Goal: Obtain resource: Obtain resource

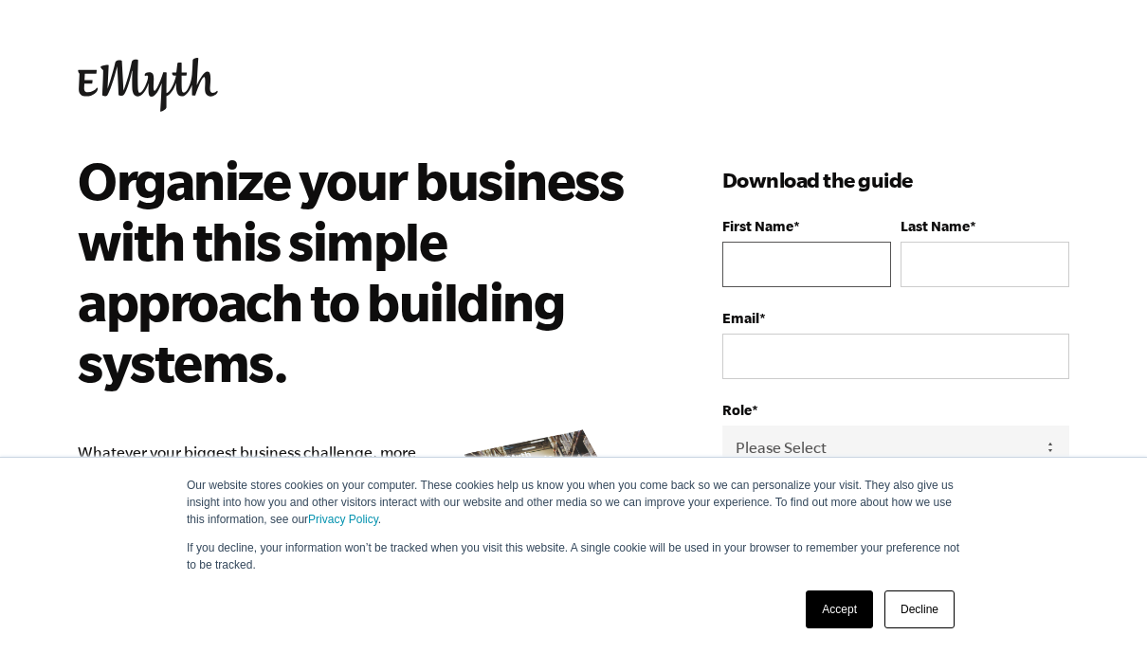
click at [823, 256] on input "First Name *" at bounding box center [807, 265] width 169 height 46
type input "[PERSON_NAME][EMAIL_ADDRESS][PERSON_NAME][DOMAIN_NAME]"
type input "[PERSON_NAME]"
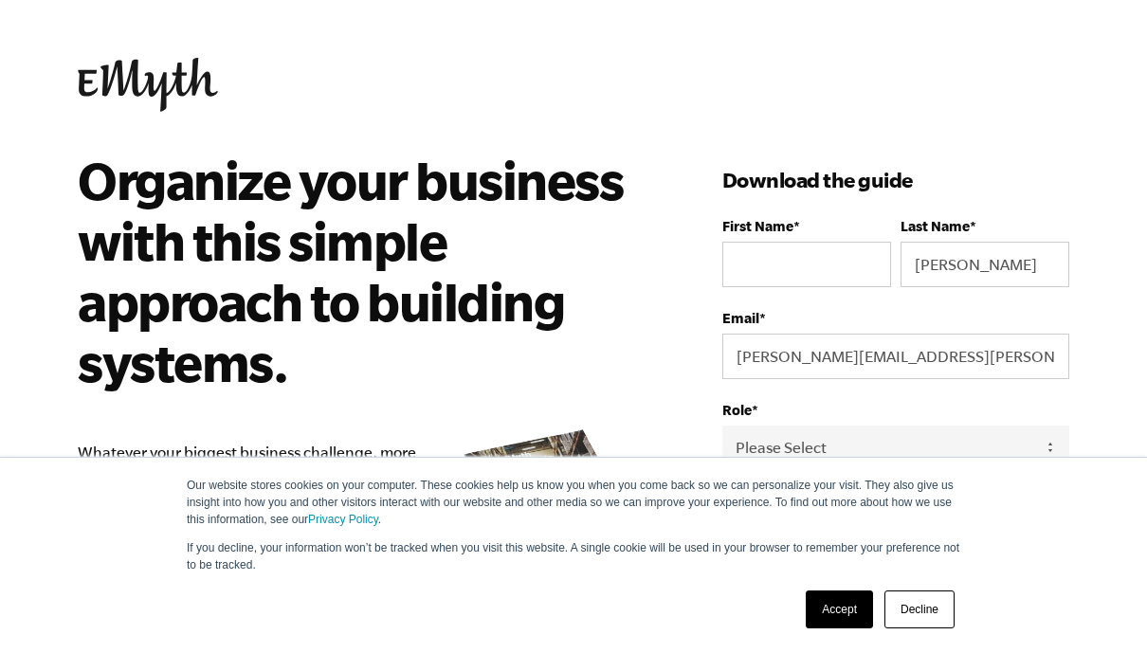
type input "[PERSON_NAME]"
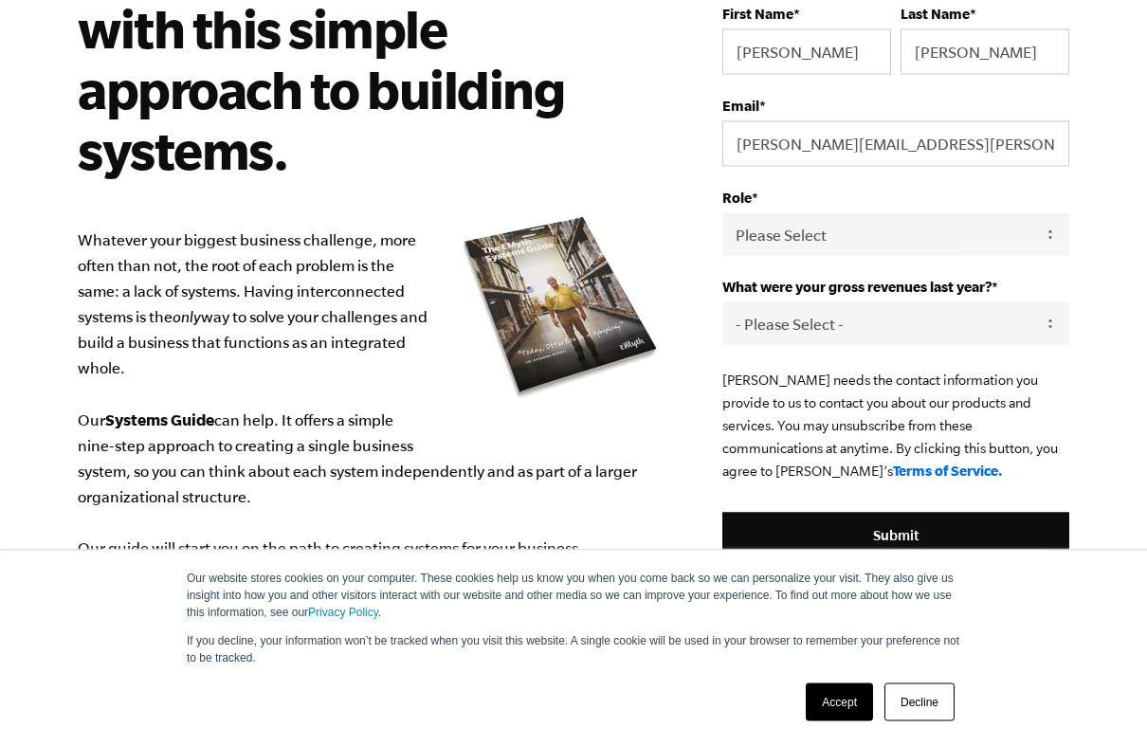
scroll to position [213, 0]
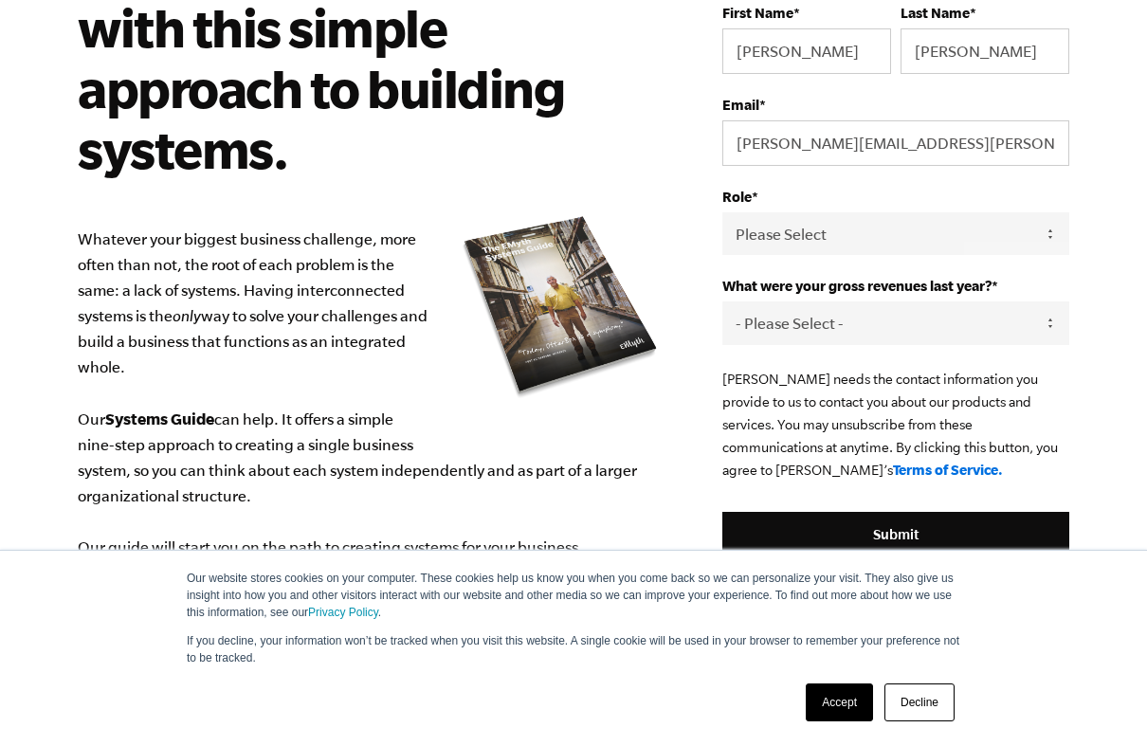
click at [1034, 239] on select "Please Select Owner Partner / Co-Owner Executive Employee / Other" at bounding box center [896, 233] width 347 height 43
select select "Partner / Co-Owner"
click at [1049, 329] on select "- Please Select - 0-75K 76-150K 151-275K 276-500K 501-750K 751-1M 1-2.5M 2.5-5M…" at bounding box center [896, 323] width 347 height 43
select select "0-75K"
click at [934, 144] on input "[PERSON_NAME][EMAIL_ADDRESS][PERSON_NAME][DOMAIN_NAME]" at bounding box center [896, 143] width 347 height 46
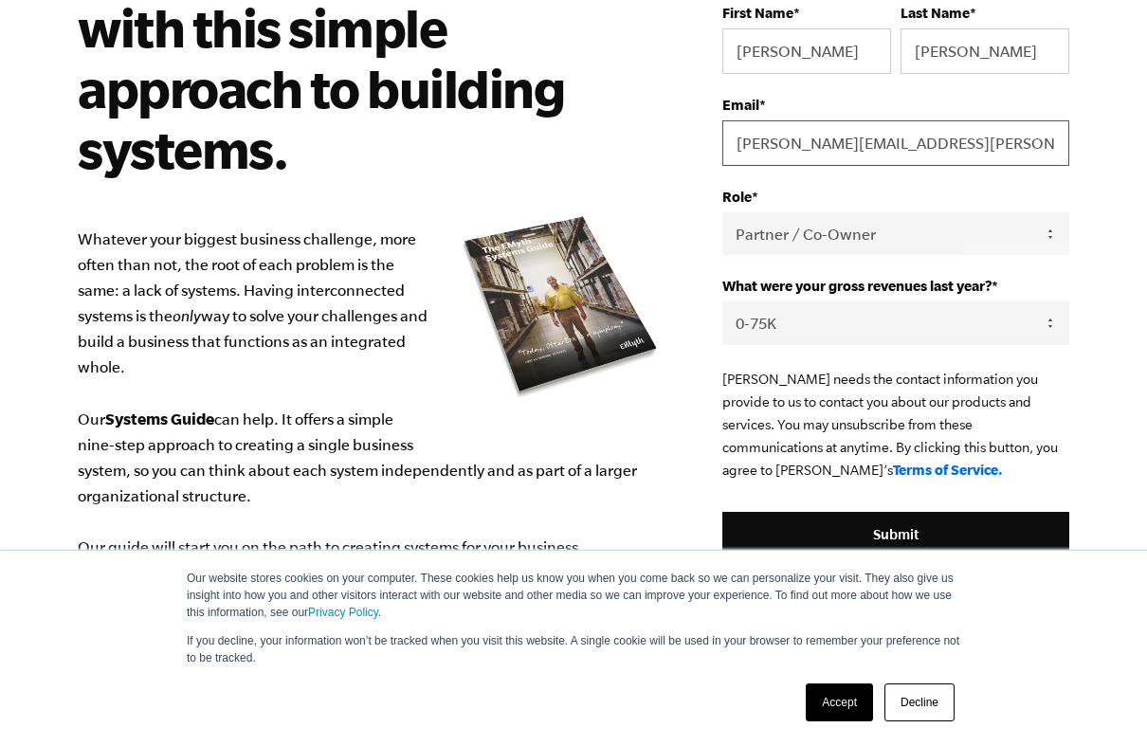
scroll to position [212, 0]
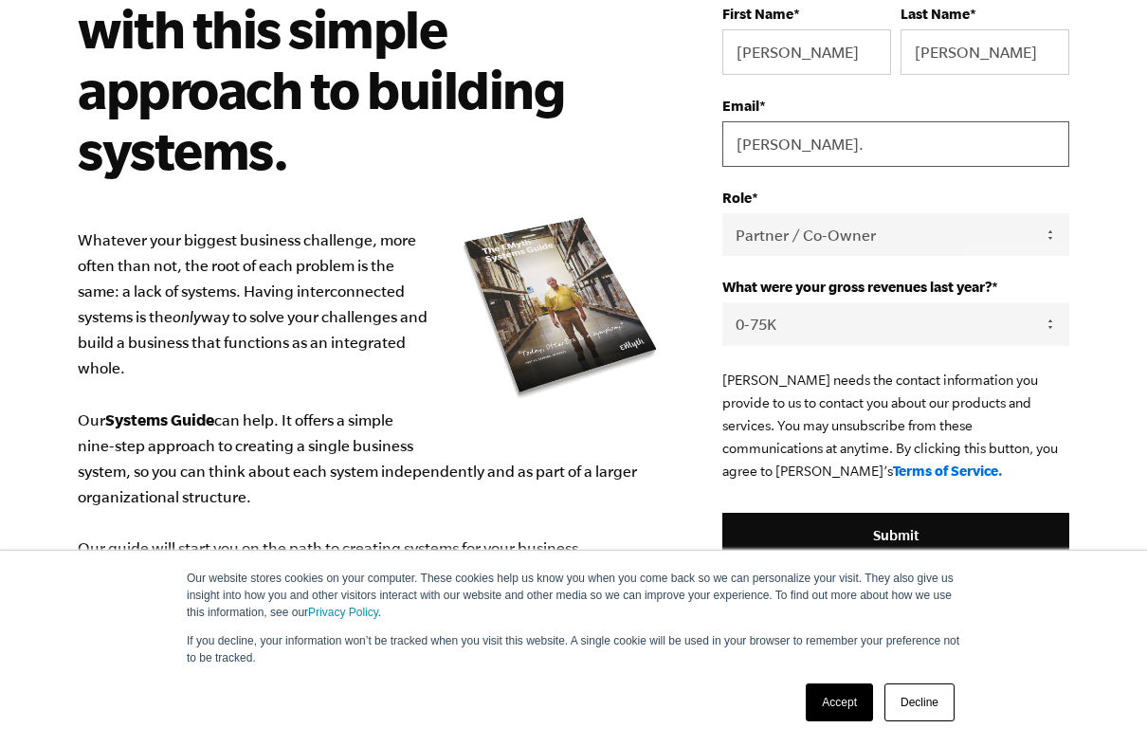
type input "[PERSON_NAME]"
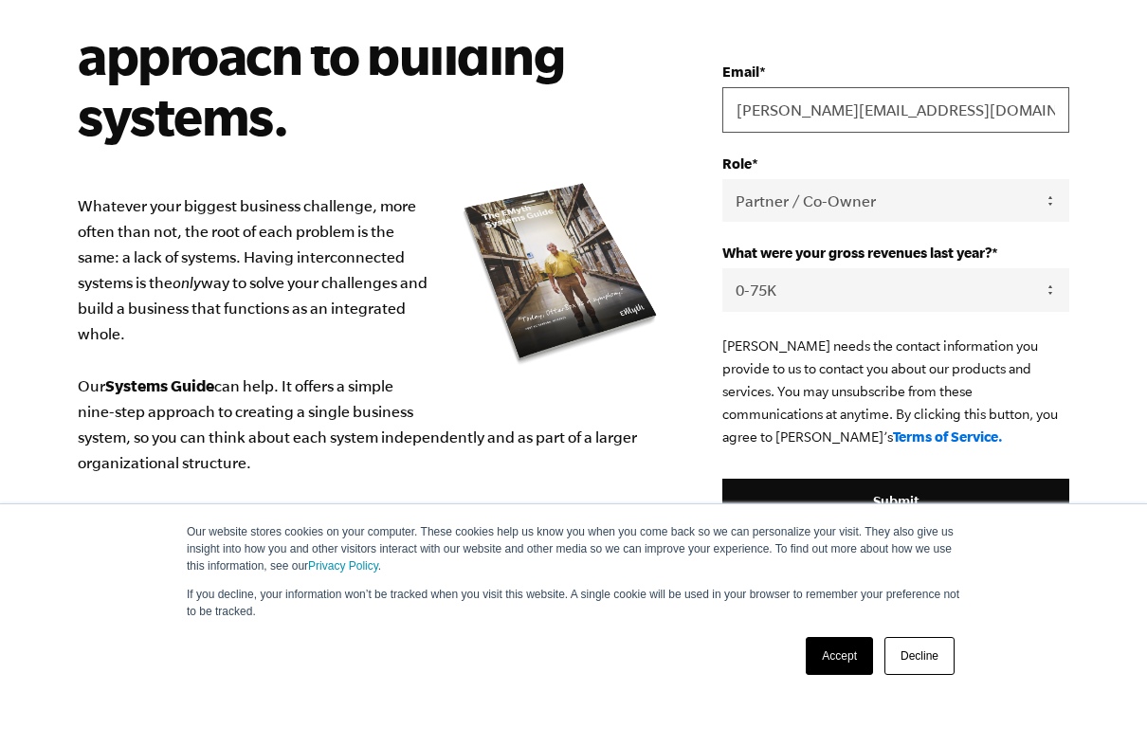
scroll to position [288, 0]
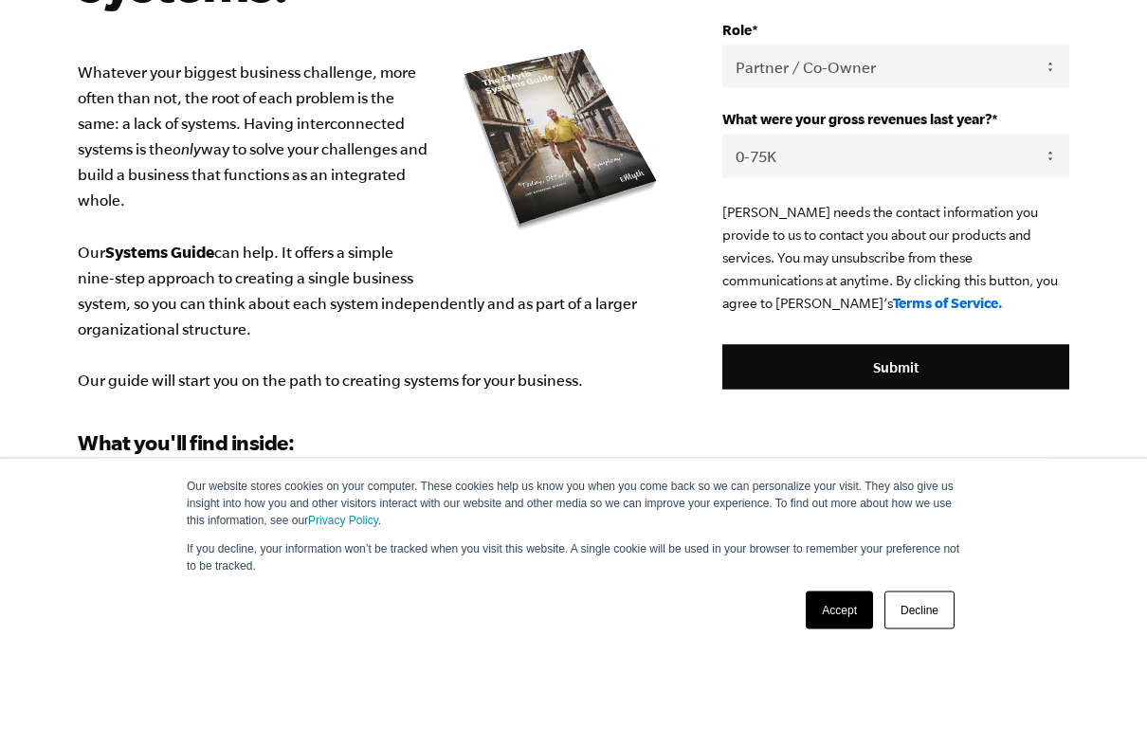
type input "[PERSON_NAME][EMAIL_ADDRESS][DOMAIN_NAME]"
click at [1056, 227] on select "- Please Select - 0-75K 76-150K 151-275K 276-500K 501-750K 751-1M 1-2.5M 2.5-5M…" at bounding box center [896, 248] width 347 height 43
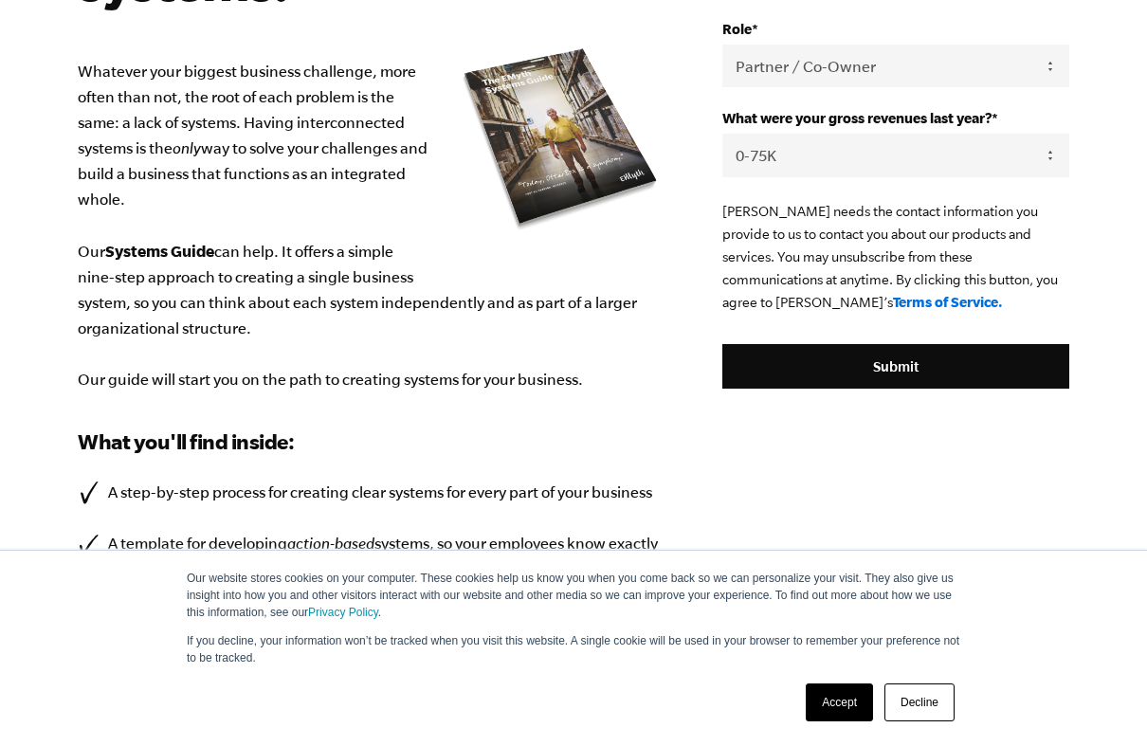
select select "276-500K"
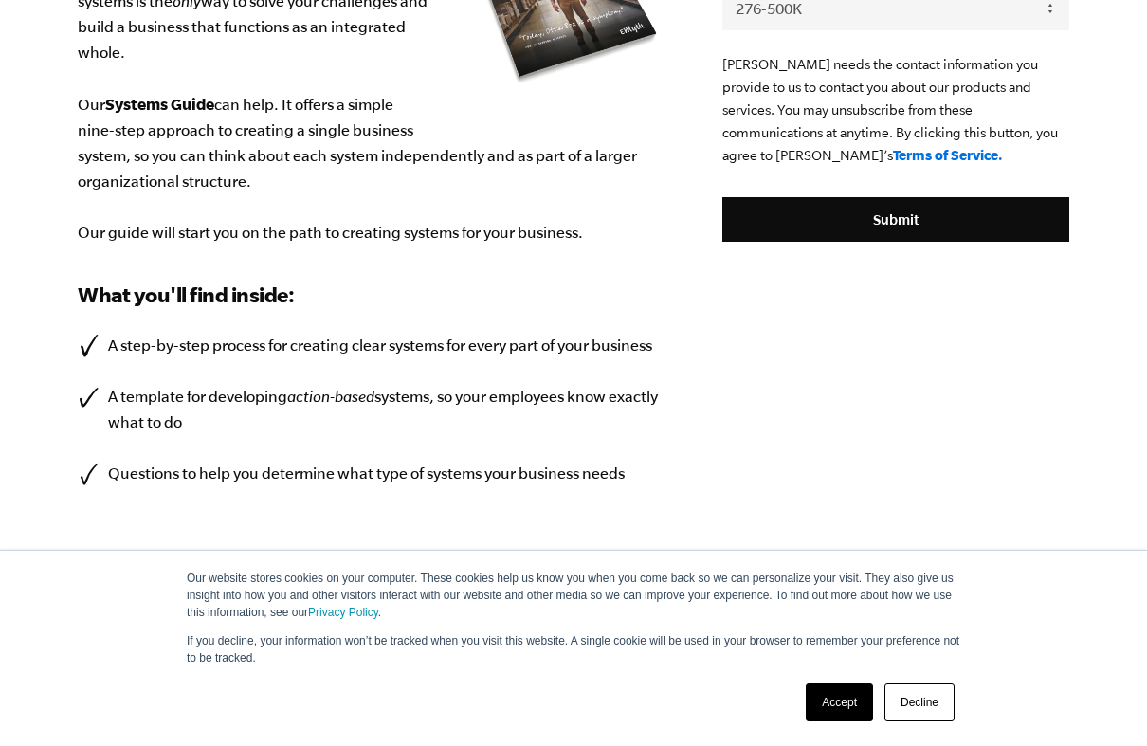
scroll to position [567, 0]
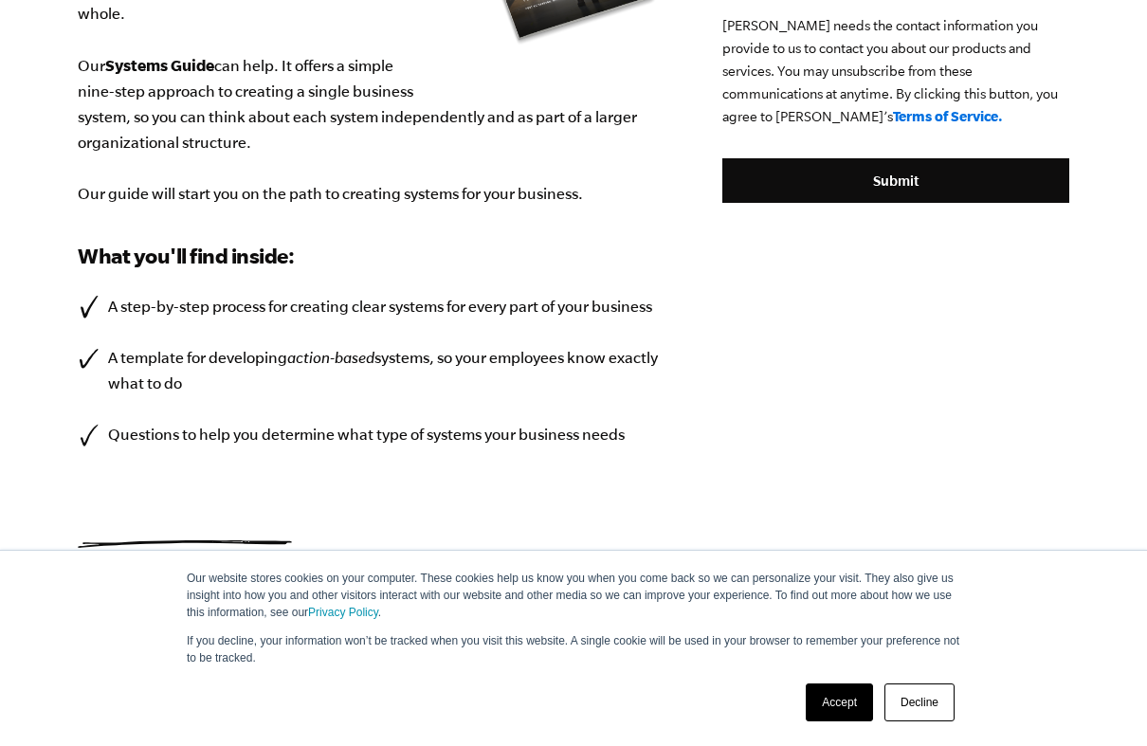
click at [834, 652] on link "Accept" at bounding box center [839, 703] width 67 height 38
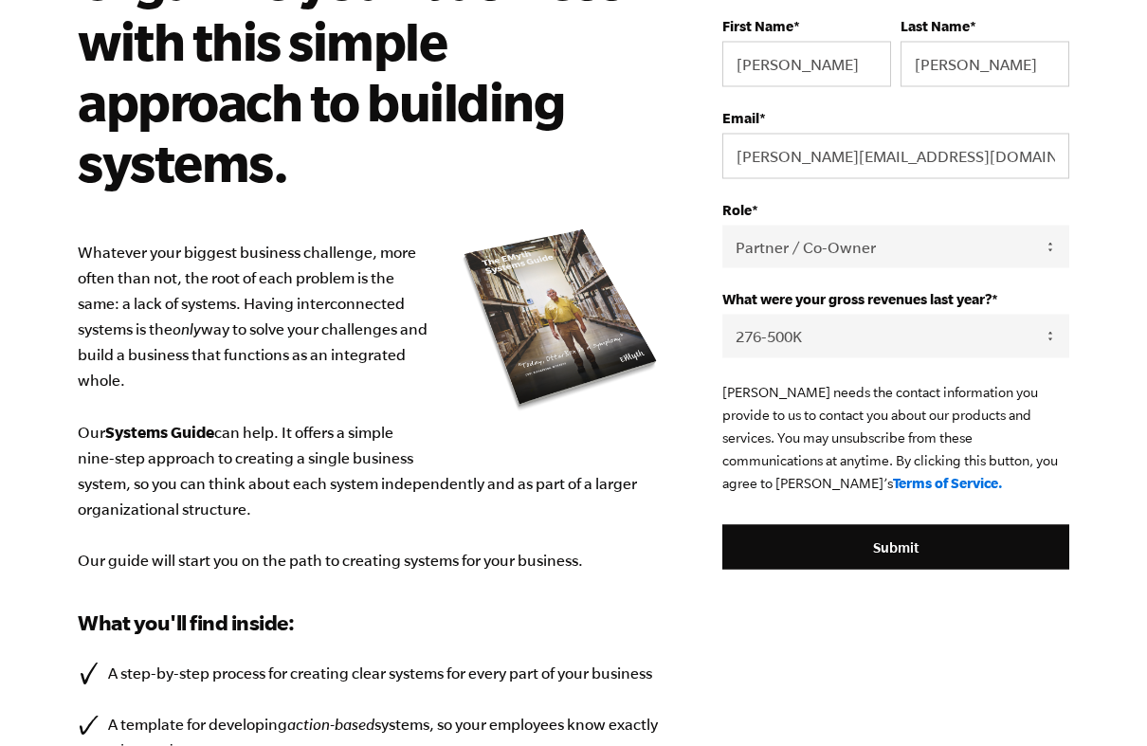
scroll to position [220, 0]
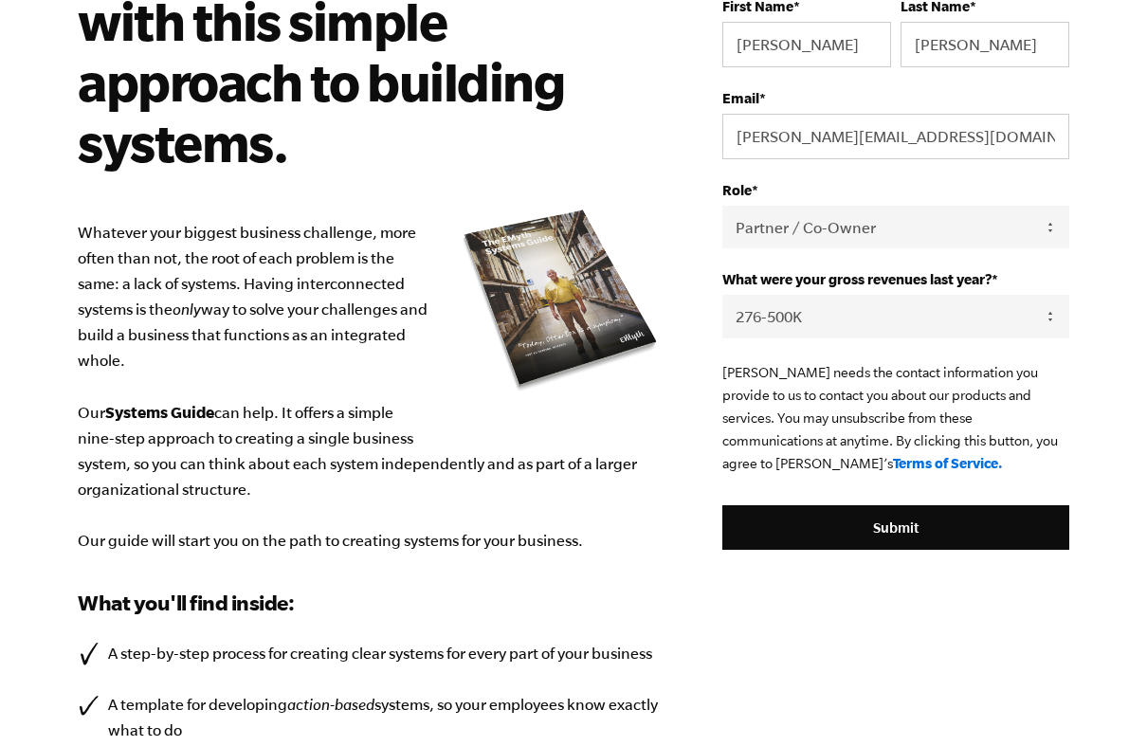
click at [938, 537] on input "Submit" at bounding box center [896, 528] width 347 height 46
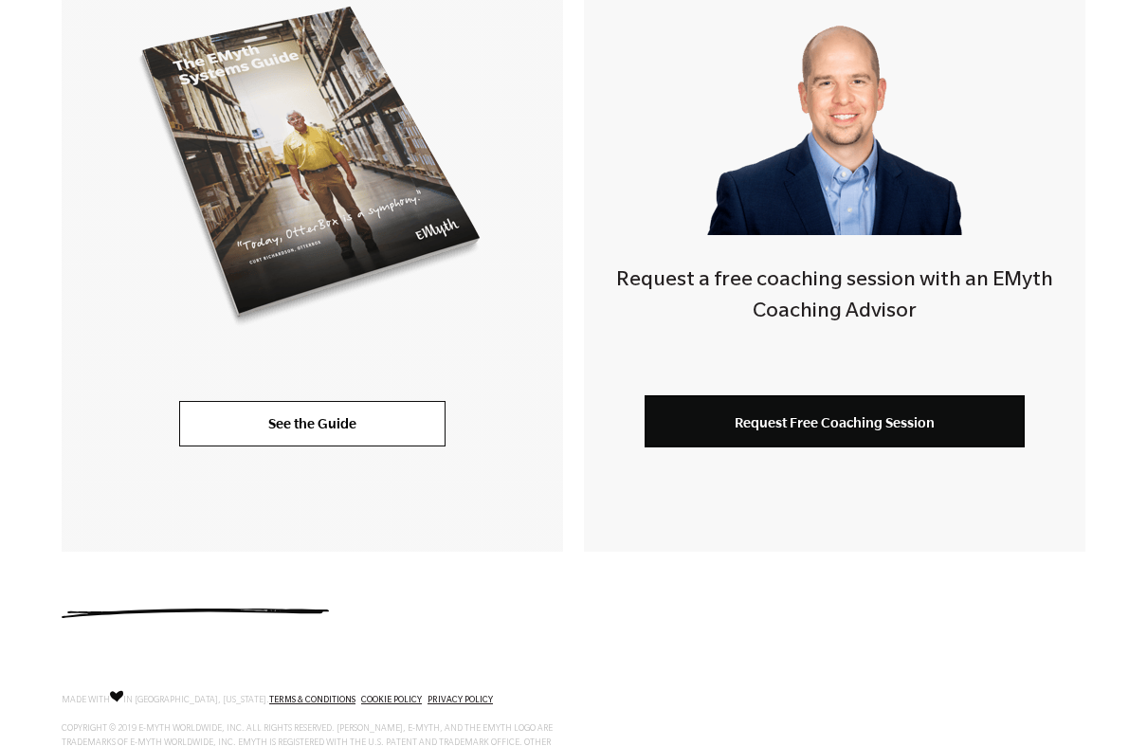
scroll to position [535, 0]
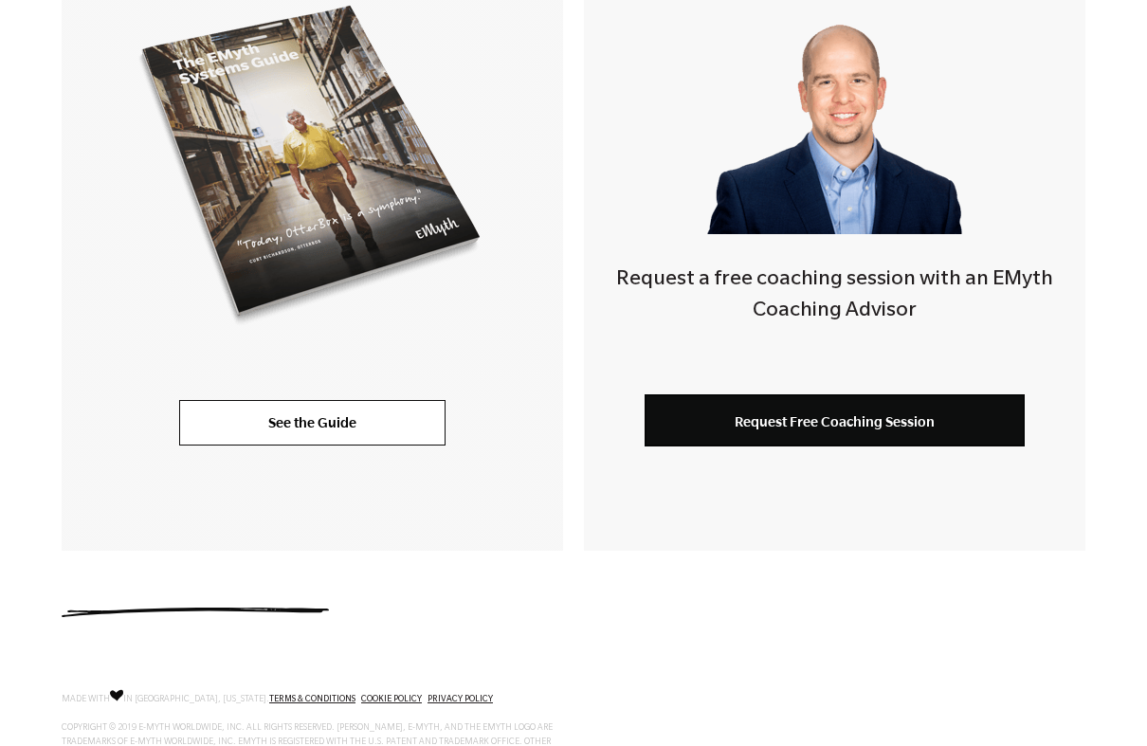
click at [213, 417] on link "See the Guide" at bounding box center [312, 423] width 266 height 46
